Goal: Transaction & Acquisition: Purchase product/service

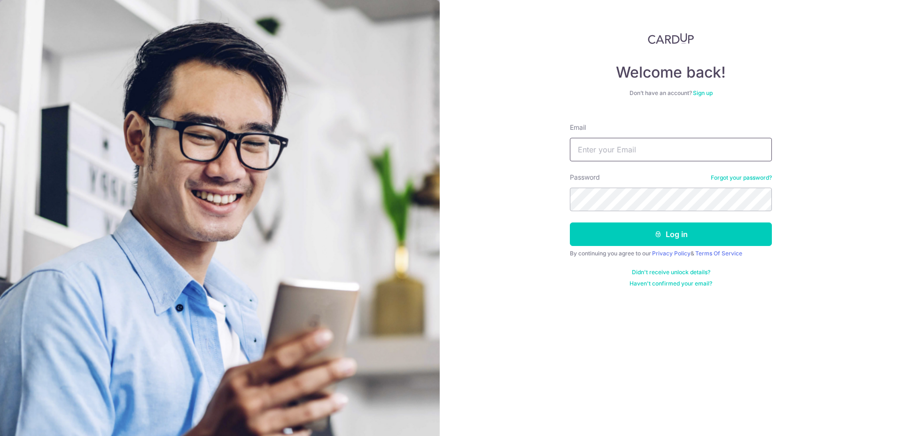
click at [612, 152] on input "Email" at bounding box center [671, 150] width 202 height 24
type input "[EMAIL_ADDRESS][DOMAIN_NAME]"
click at [570, 222] on button "Log in" at bounding box center [671, 234] width 202 height 24
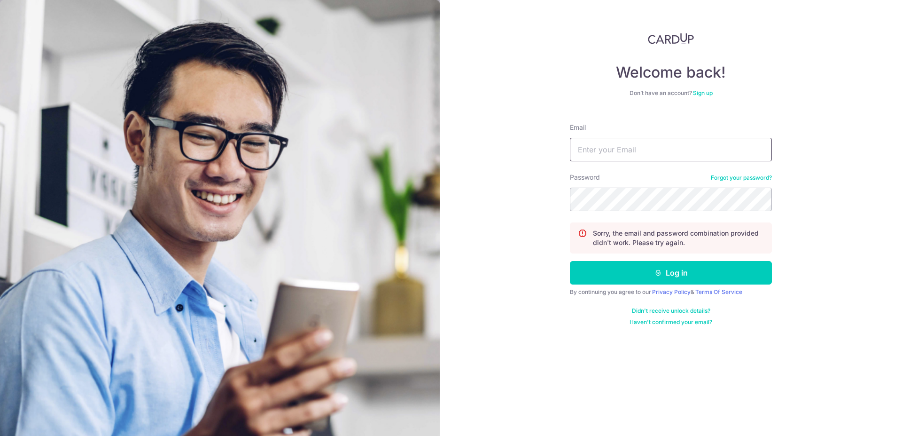
click at [605, 153] on input "Email" at bounding box center [671, 150] width 202 height 24
type input "[EMAIL_ADDRESS][DOMAIN_NAME]"
click at [570, 261] on button "Log in" at bounding box center [671, 273] width 202 height 24
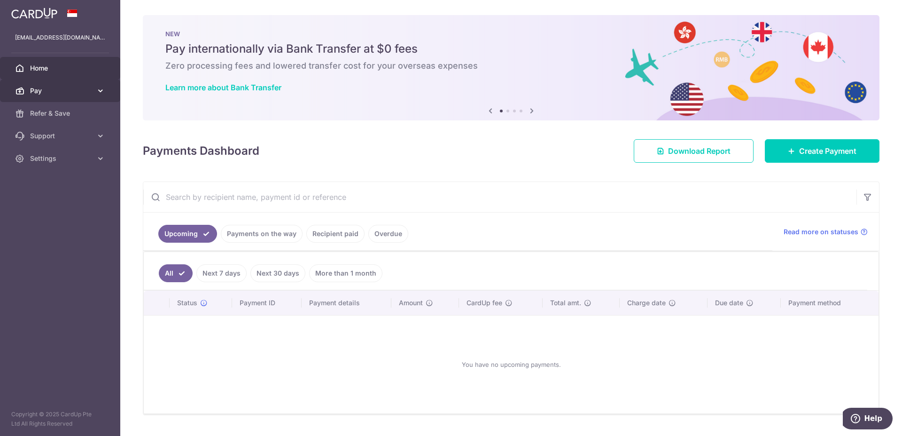
click at [101, 92] on icon at bounding box center [100, 90] width 9 height 9
click at [42, 70] on span "Home" at bounding box center [61, 67] width 62 height 9
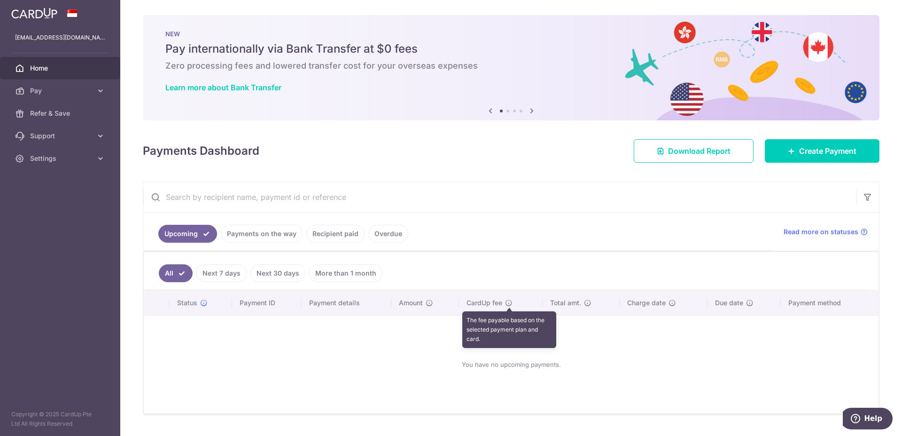
click at [508, 305] on icon at bounding box center [509, 303] width 8 height 8
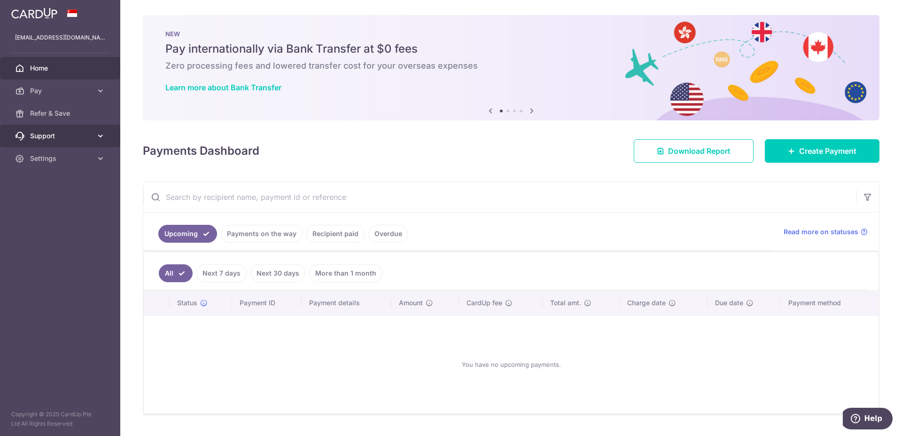
click at [102, 139] on icon at bounding box center [100, 135] width 9 height 9
click at [47, 155] on span "FAQ" at bounding box center [61, 158] width 62 height 9
click at [260, 231] on link "Payments on the way" at bounding box center [262, 234] width 82 height 18
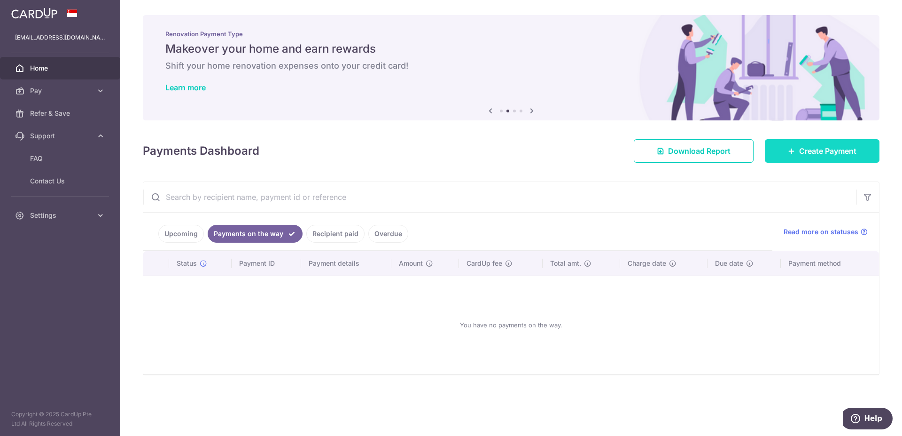
click at [792, 146] on link "Create Payment" at bounding box center [822, 151] width 115 height 24
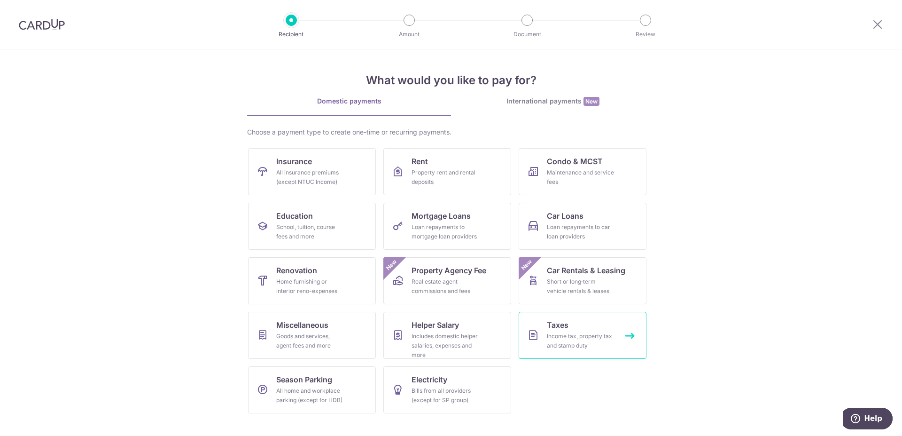
click at [572, 334] on div "Income tax, property tax and stamp duty" at bounding box center [581, 340] width 68 height 19
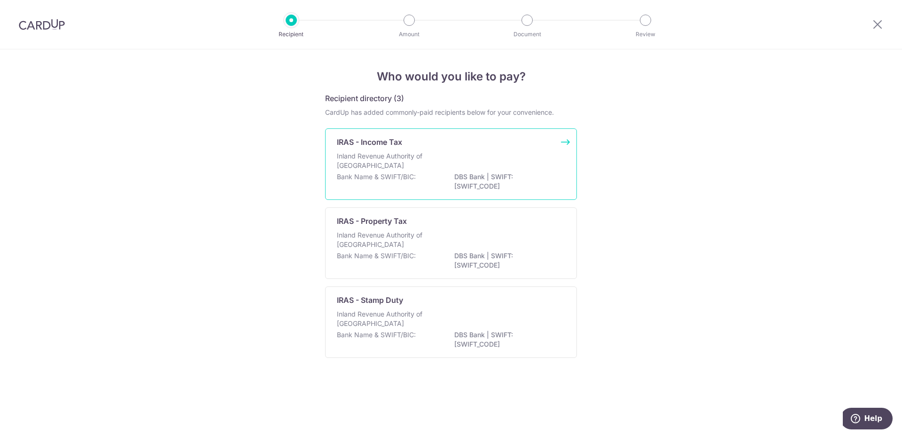
click at [413, 148] on div "IRAS - Income Tax Inland Revenue Authority of [GEOGRAPHIC_DATA] Bank Name & SWI…" at bounding box center [451, 163] width 252 height 71
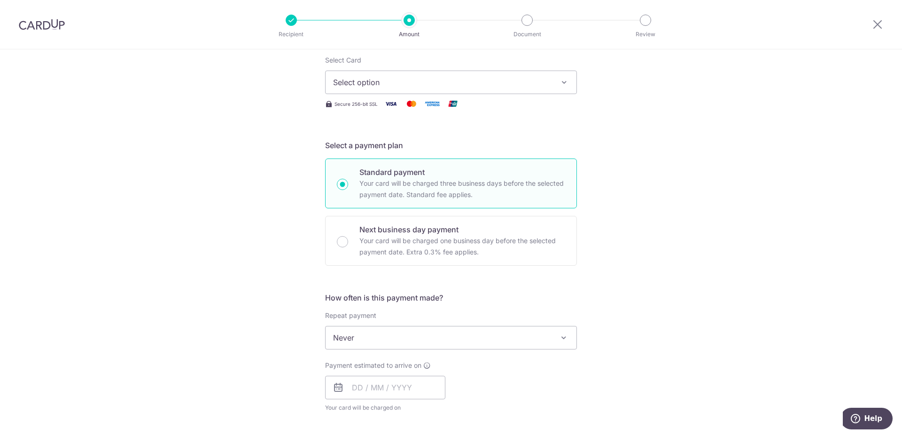
scroll to position [48, 0]
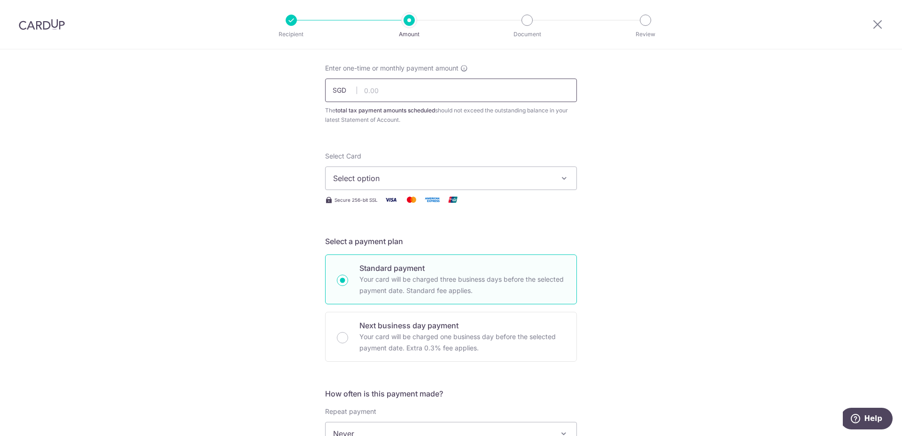
click at [385, 92] on input "text" at bounding box center [451, 90] width 252 height 24
click at [381, 91] on input "text" at bounding box center [451, 90] width 252 height 24
type input "8,286.00"
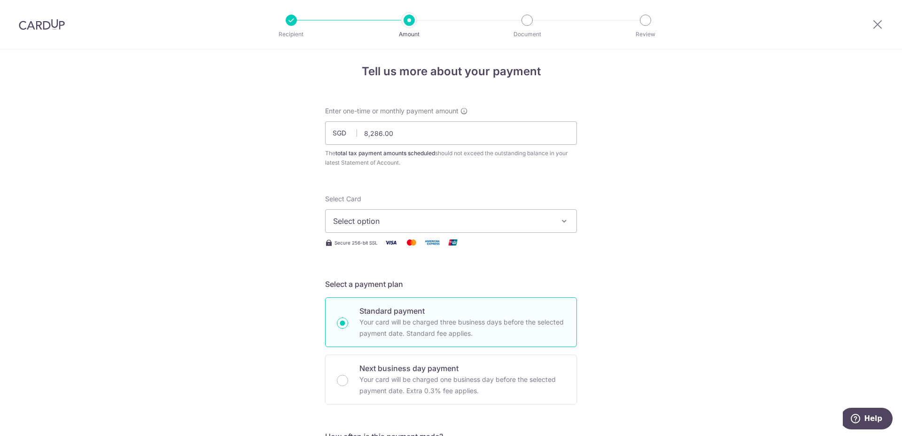
scroll to position [0, 0]
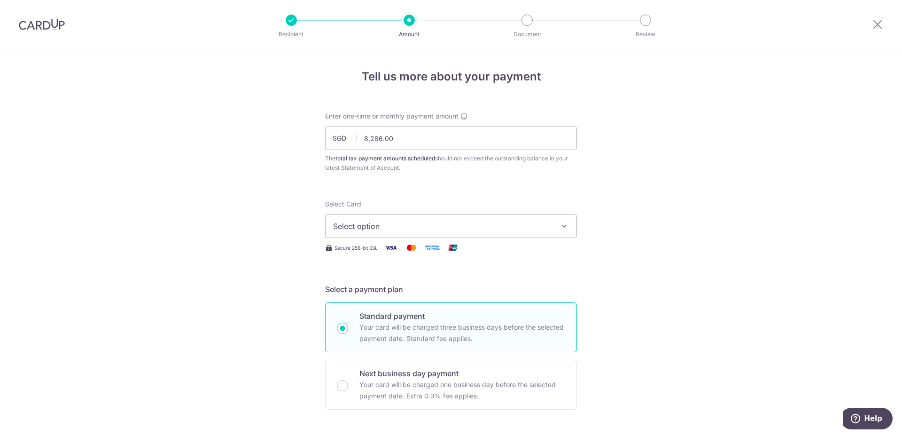
click at [556, 225] on button "Select option" at bounding box center [451, 226] width 252 height 24
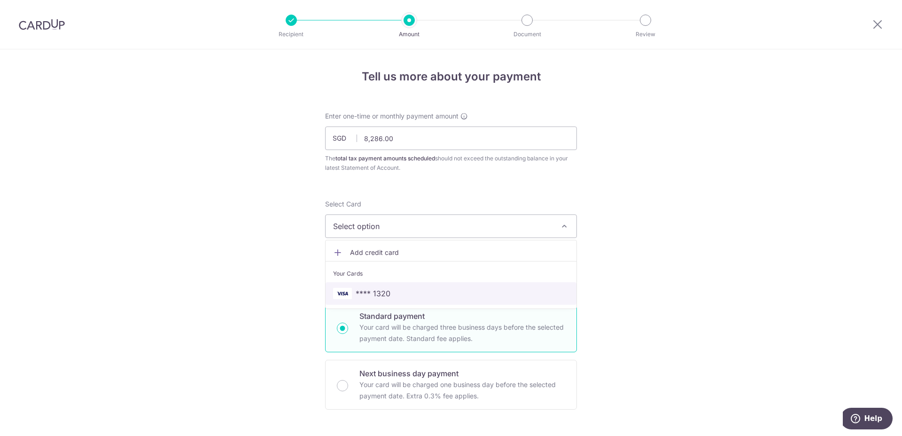
click at [470, 289] on span "**** 1320" at bounding box center [451, 293] width 236 height 11
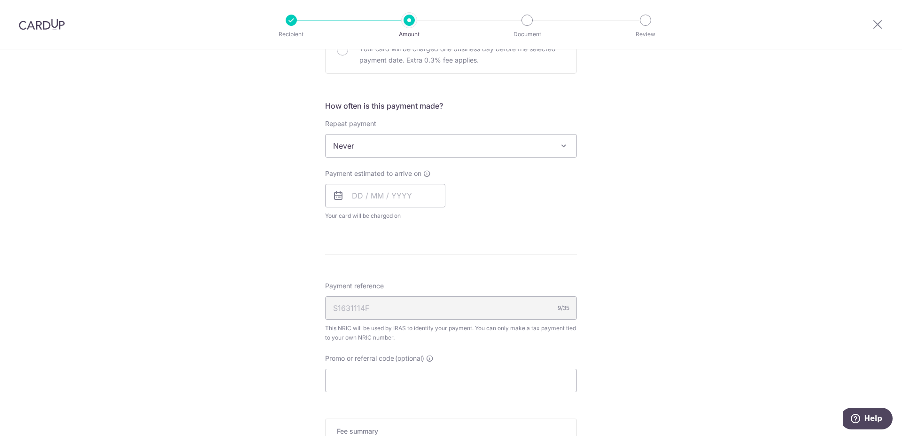
scroll to position [431, 0]
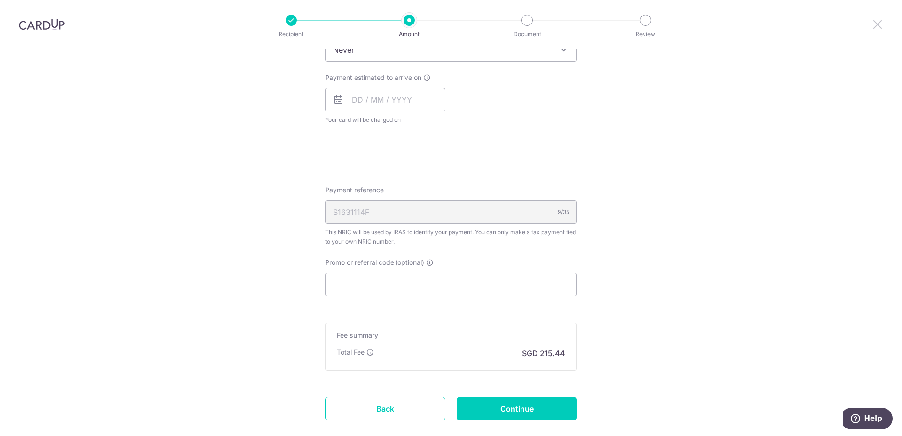
click at [872, 25] on icon at bounding box center [877, 24] width 11 height 12
